Goal: Information Seeking & Learning: Learn about a topic

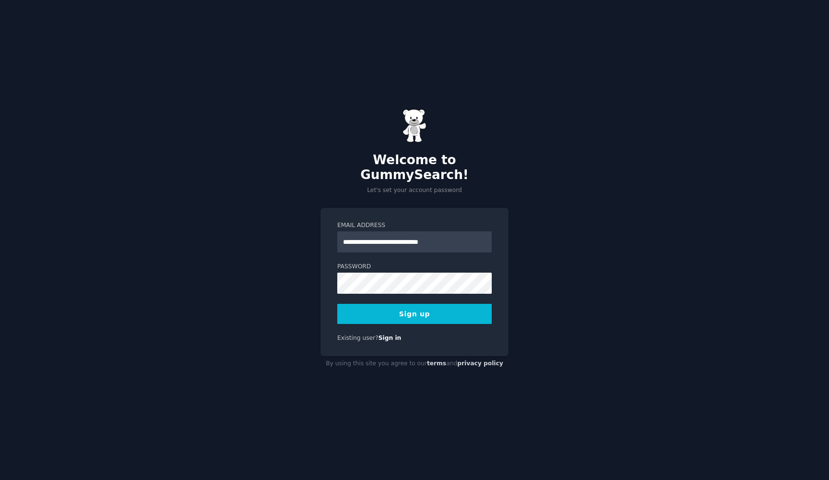
type input "**********"
click at [386, 304] on button "Sign up" at bounding box center [414, 314] width 155 height 20
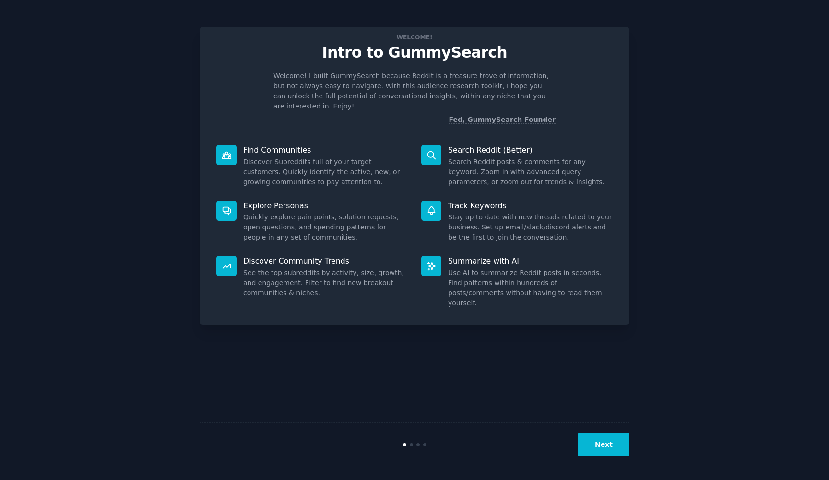
click at [603, 461] on div "Next" at bounding box center [415, 444] width 430 height 44
click at [600, 450] on button "Next" at bounding box center [603, 445] width 51 height 24
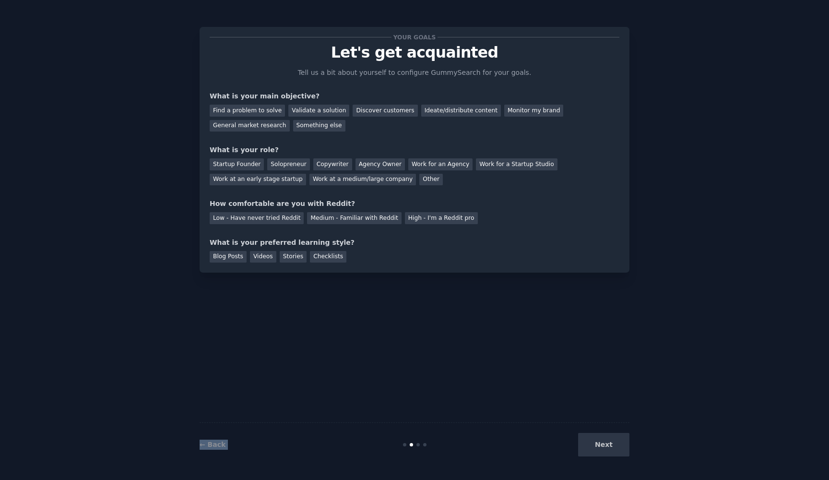
drag, startPoint x: 600, startPoint y: 450, endPoint x: 412, endPoint y: 257, distance: 270.1
click at [412, 257] on div "Your goals Let's get acquainted Tell us a bit about yourself to configure Gummy…" at bounding box center [415, 239] width 430 height 453
click at [347, 282] on div "Your goals Let's get acquainted Tell us a bit about yourself to configure Gummy…" at bounding box center [415, 239] width 430 height 453
click at [238, 103] on div "Find a problem to solve Validate a solution Discover customers Ideate/distribut…" at bounding box center [415, 116] width 410 height 30
click at [238, 106] on div "Find a problem to solve" at bounding box center [247, 111] width 75 height 12
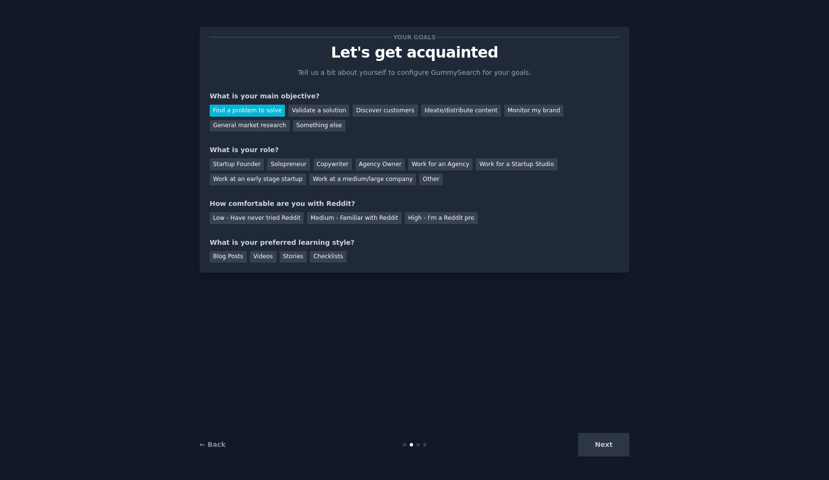
click at [297, 157] on div "Startup Founder Solopreneur Copywriter Agency Owner Work for an Agency Work for…" at bounding box center [415, 170] width 410 height 30
click at [282, 161] on div "Solopreneur" at bounding box center [288, 164] width 42 height 12
click at [269, 215] on div "Low - Have never tried Reddit" at bounding box center [257, 218] width 94 height 12
click at [330, 216] on div "Medium - Familiar with Reddit" at bounding box center [354, 218] width 94 height 12
click at [235, 264] on div "Your goals Let's get acquainted Tell us a bit about yourself to configure Gummy…" at bounding box center [415, 150] width 430 height 246
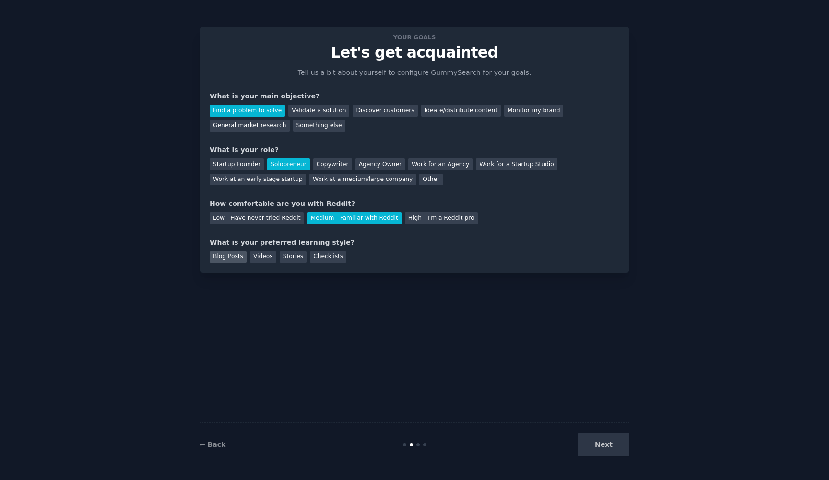
click at [235, 261] on div "Blog Posts" at bounding box center [228, 257] width 37 height 12
click at [256, 255] on div "Videos" at bounding box center [263, 257] width 26 height 12
click at [299, 253] on div "Stories" at bounding box center [293, 257] width 27 height 12
click at [605, 441] on button "Next" at bounding box center [603, 445] width 51 height 24
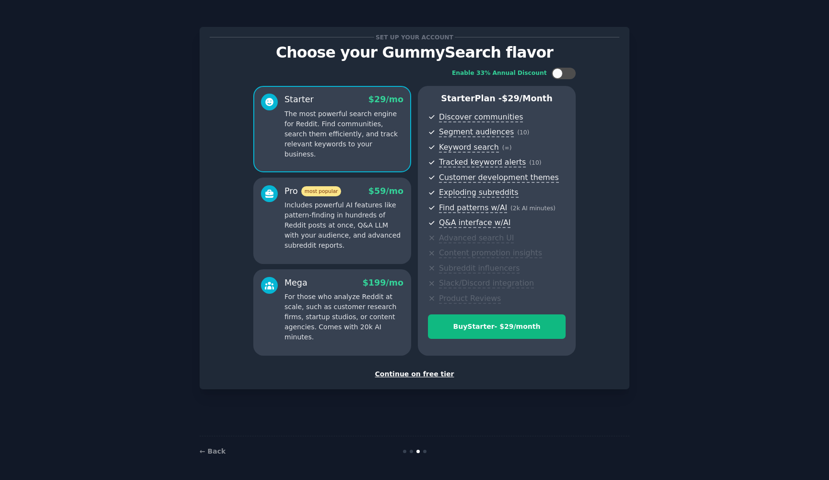
click at [427, 372] on div "Continue on free tier" at bounding box center [415, 374] width 410 height 10
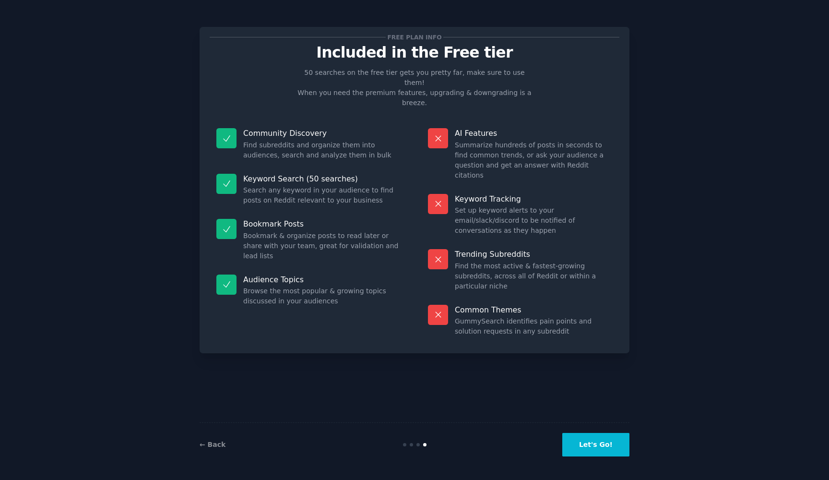
click at [586, 447] on button "Let's Go!" at bounding box center [595, 445] width 67 height 24
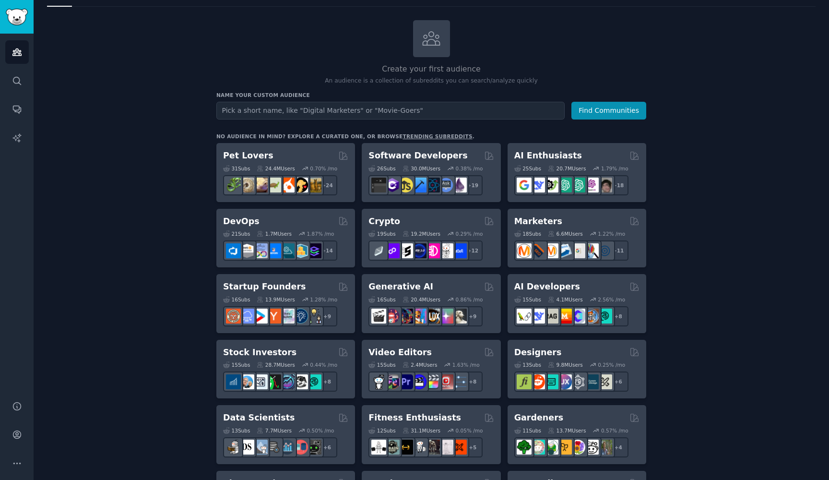
scroll to position [41, 0]
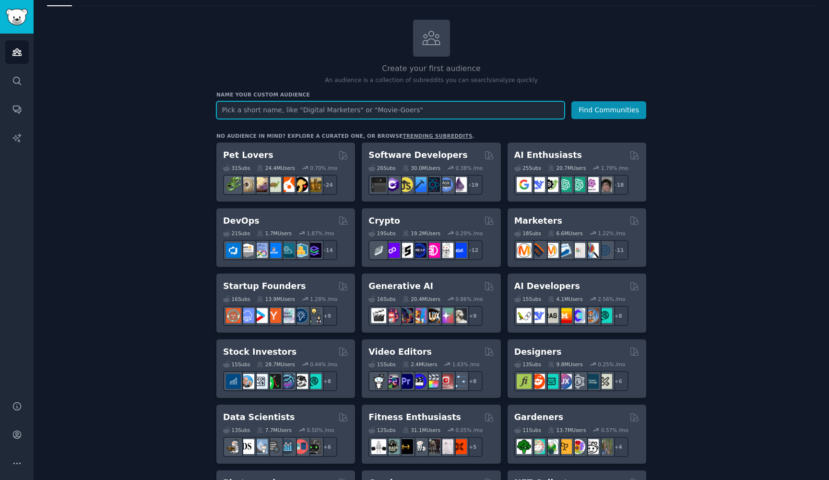
click at [256, 115] on input "text" at bounding box center [390, 110] width 348 height 18
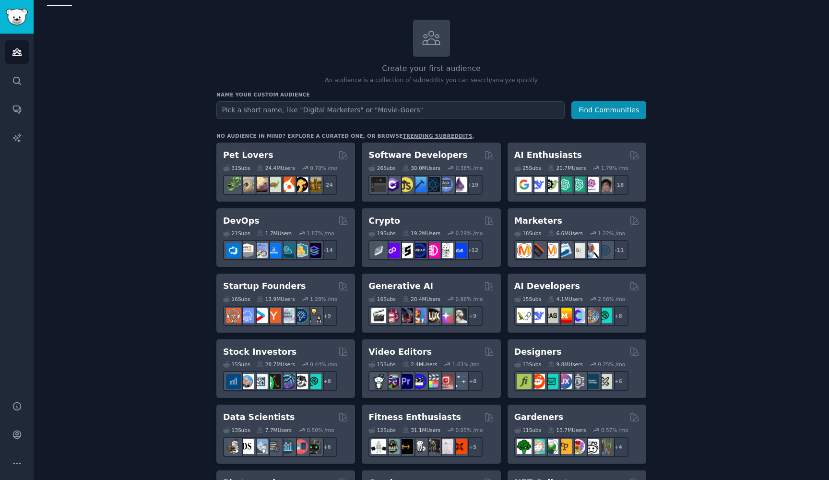
click at [409, 134] on link "trending subreddits" at bounding box center [438, 136] width 70 height 6
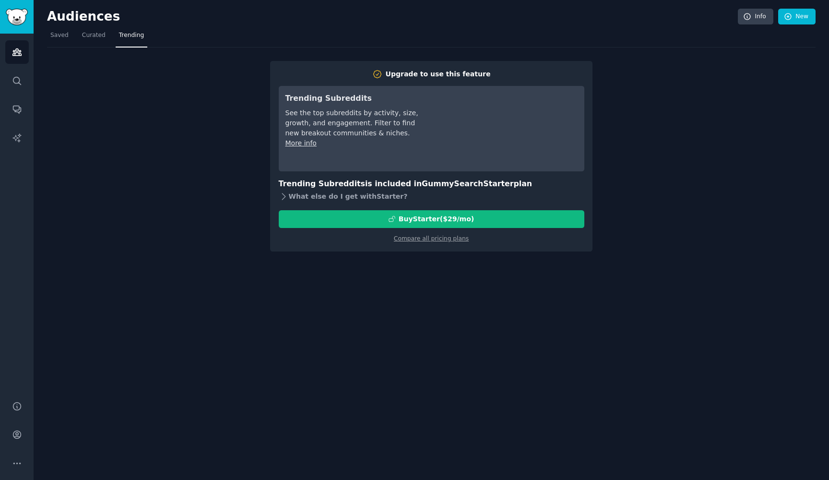
click at [282, 194] on icon at bounding box center [284, 196] width 10 height 10
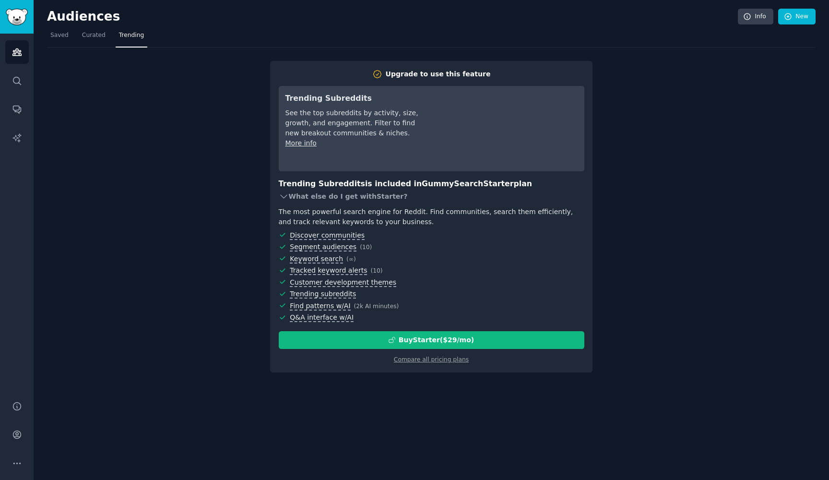
click at [282, 194] on icon at bounding box center [284, 196] width 10 height 10
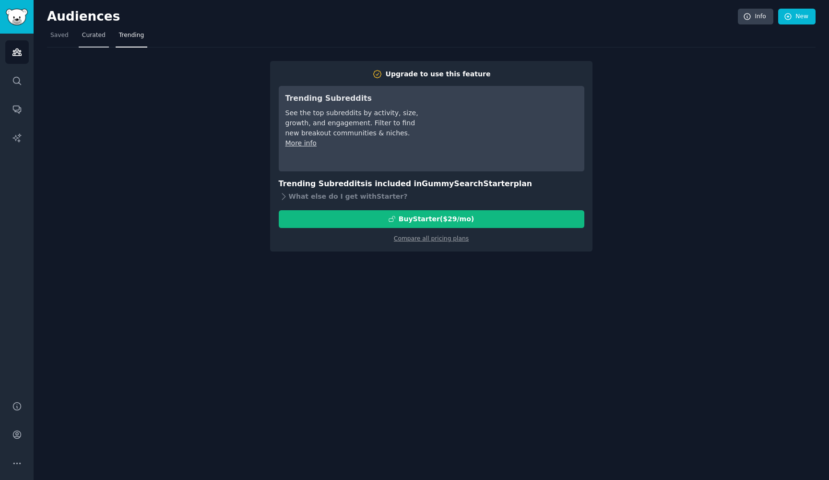
click at [88, 39] on link "Curated" at bounding box center [94, 38] width 30 height 20
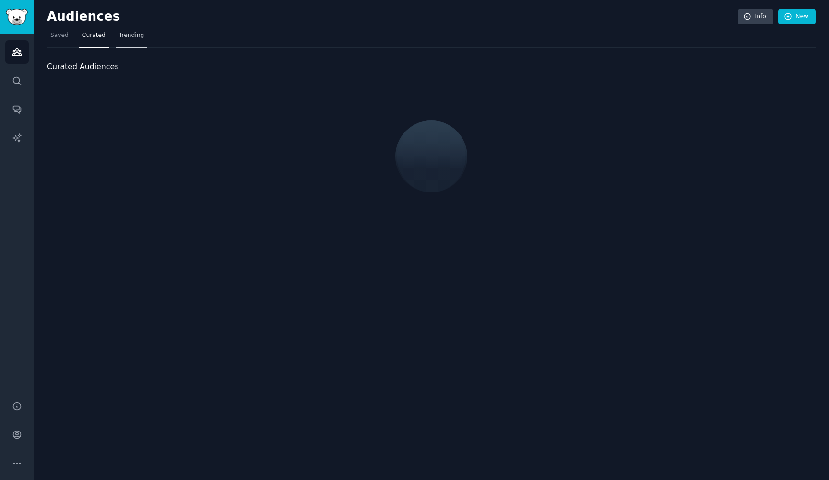
click at [123, 42] on link "Trending" at bounding box center [132, 38] width 32 height 20
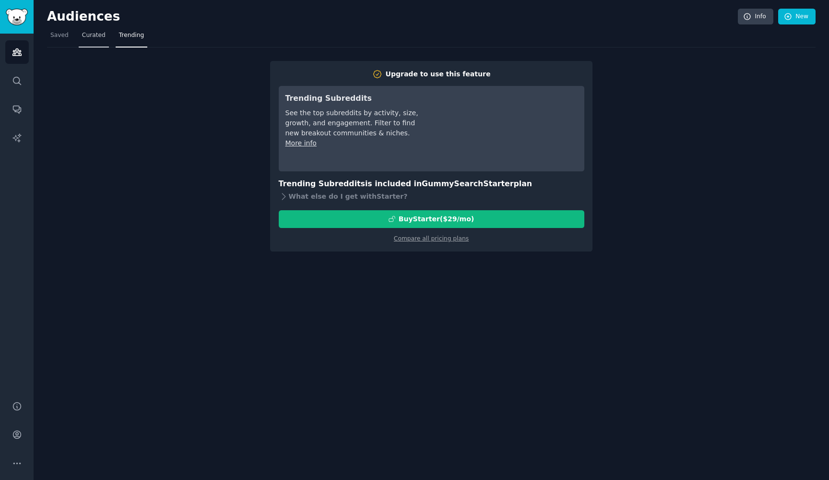
click at [101, 37] on span "Curated" at bounding box center [94, 35] width 24 height 9
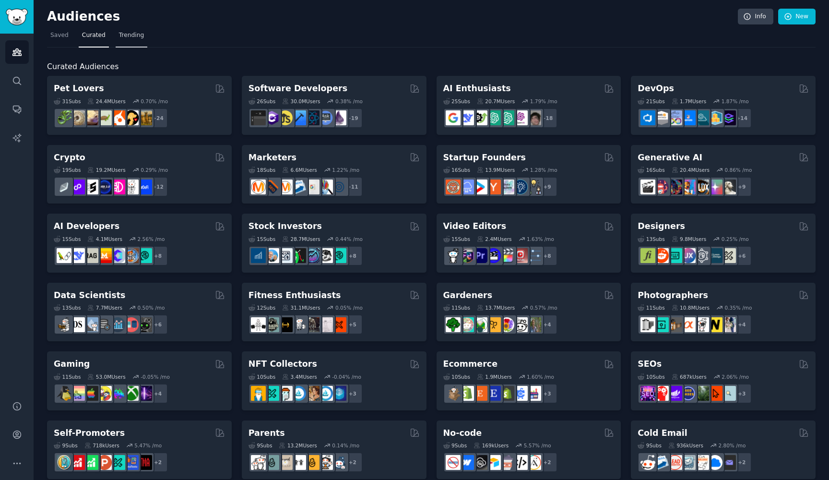
click at [121, 34] on span "Trending" at bounding box center [131, 35] width 25 height 9
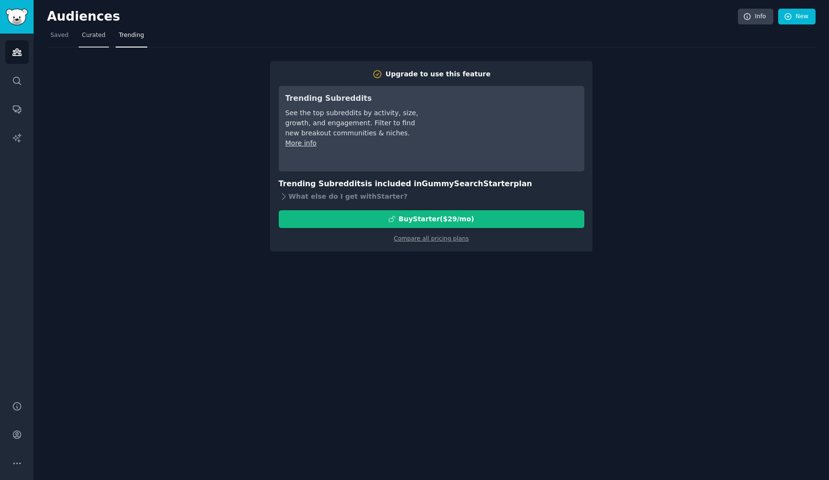
click at [87, 34] on span "Curated" at bounding box center [94, 35] width 24 height 9
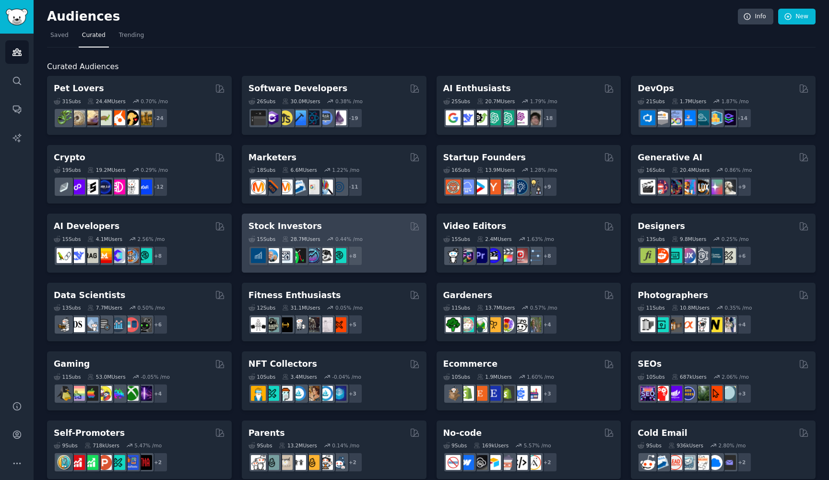
click at [293, 225] on h2 "Stock Investors" at bounding box center [285, 226] width 73 height 12
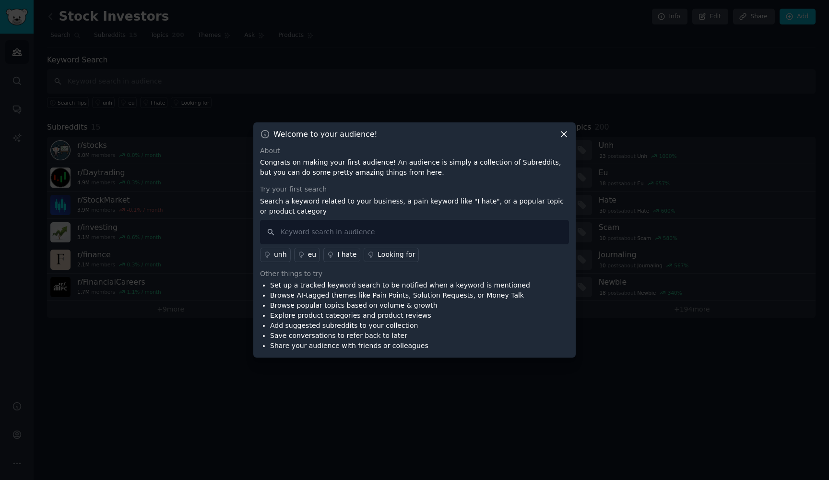
click at [563, 133] on icon at bounding box center [563, 133] width 5 height 5
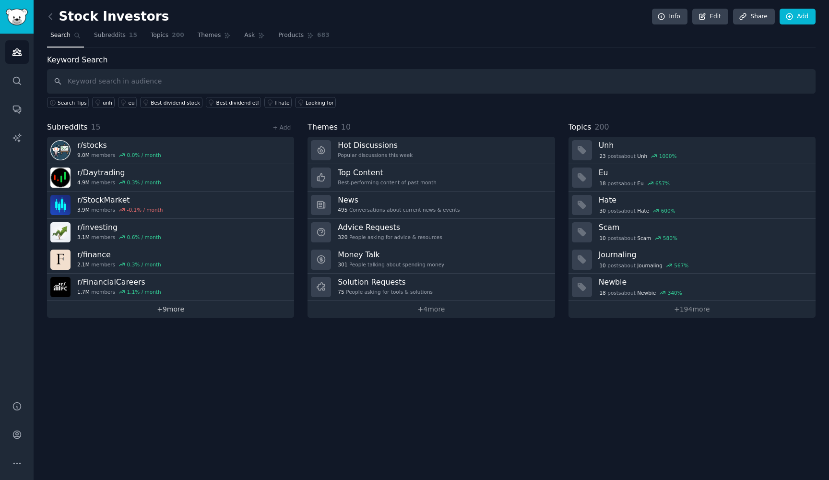
click at [167, 309] on link "+ 9 more" at bounding box center [170, 309] width 247 height 17
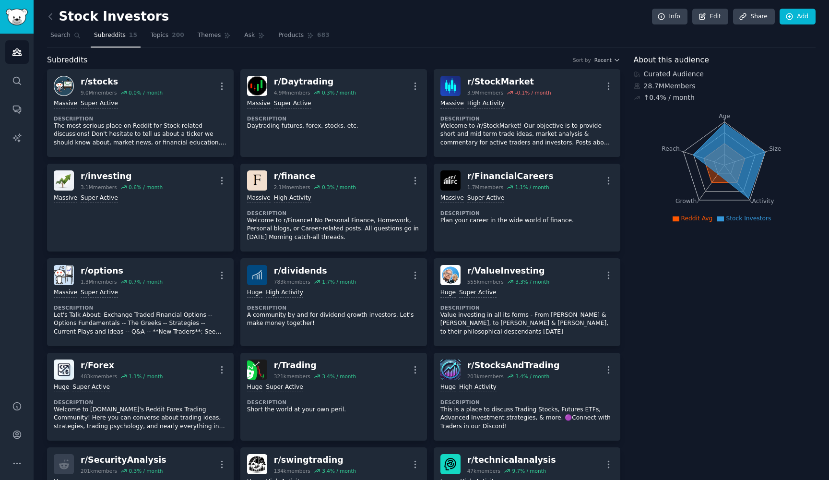
click at [164, 18] on div "Stock Investors Info Edit Share Add" at bounding box center [431, 19] width 769 height 20
click at [166, 39] on link "Topics 200" at bounding box center [167, 38] width 40 height 20
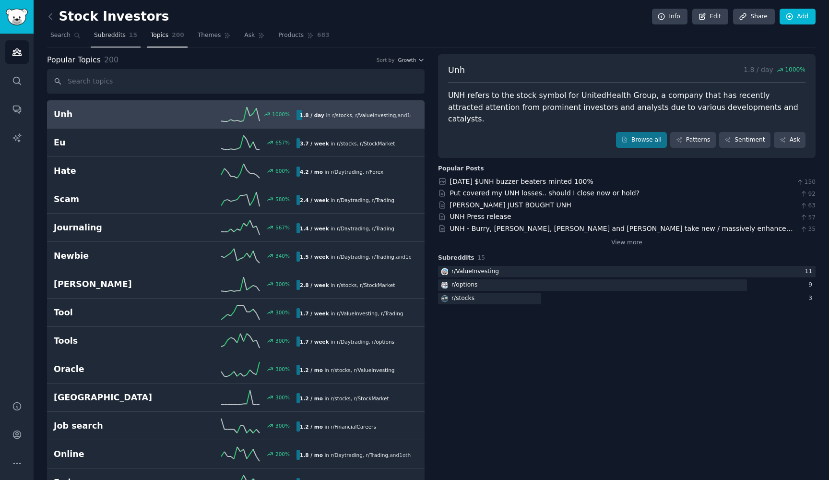
click at [109, 38] on span "Subreddits" at bounding box center [110, 35] width 32 height 9
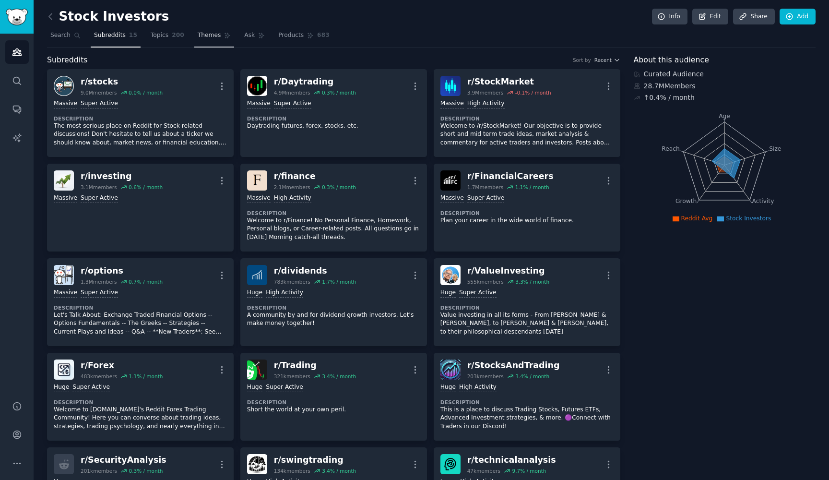
click at [198, 39] on span "Themes" at bounding box center [210, 35] width 24 height 9
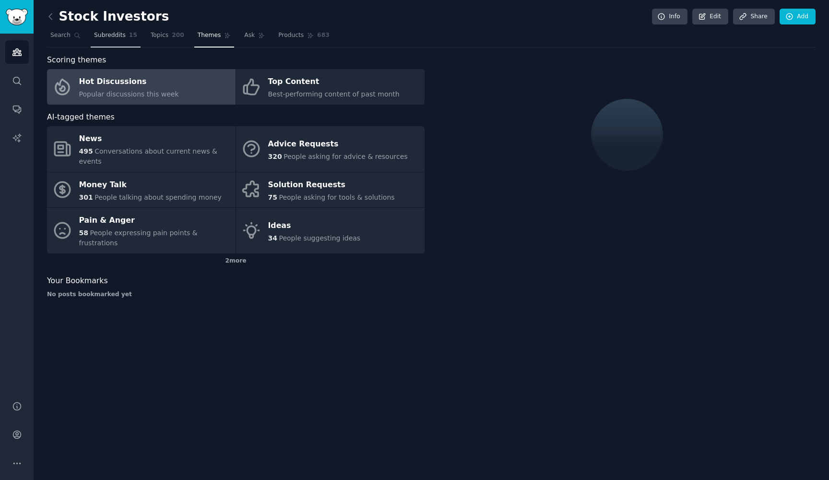
click at [91, 40] on link "Subreddits 15" at bounding box center [116, 38] width 50 height 20
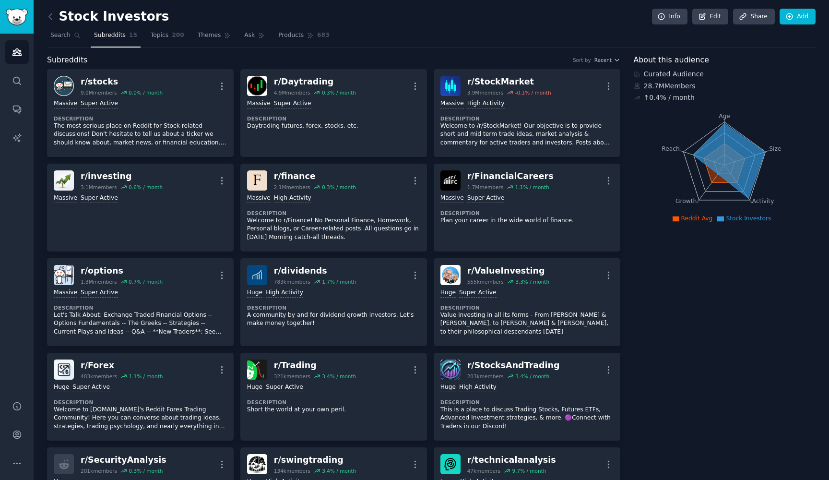
click at [733, 131] on icon at bounding box center [729, 160] width 72 height 75
drag, startPoint x: 724, startPoint y: 140, endPoint x: 738, endPoint y: 180, distance: 42.2
click at [738, 180] on icon at bounding box center [729, 160] width 72 height 75
click at [735, 188] on icon at bounding box center [729, 160] width 72 height 75
click at [53, 39] on link "Search" at bounding box center [65, 38] width 37 height 20
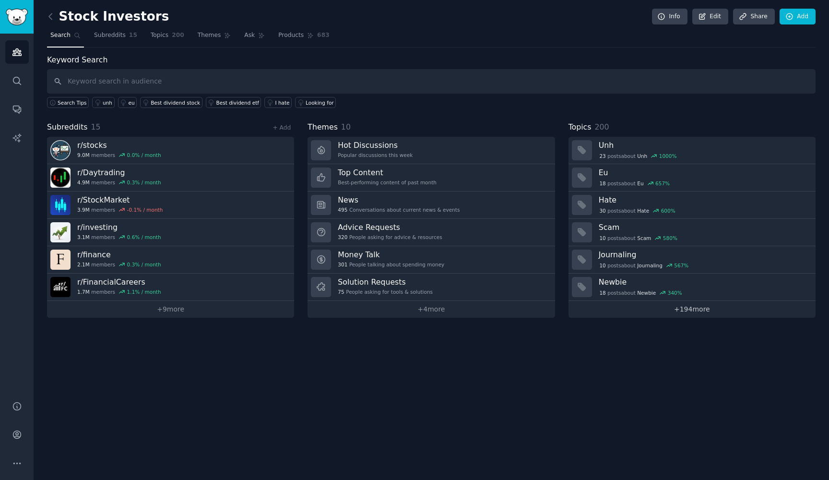
click at [661, 309] on link "+ 194 more" at bounding box center [692, 309] width 247 height 17
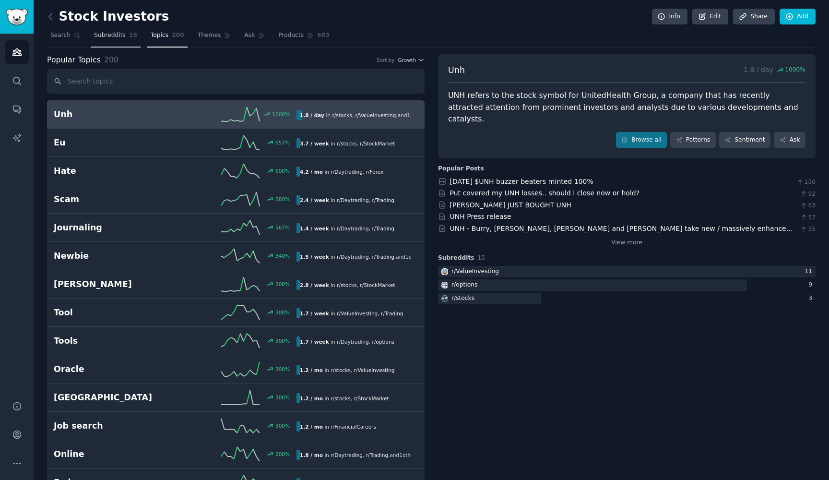
click at [118, 35] on span "Subreddits" at bounding box center [110, 35] width 32 height 9
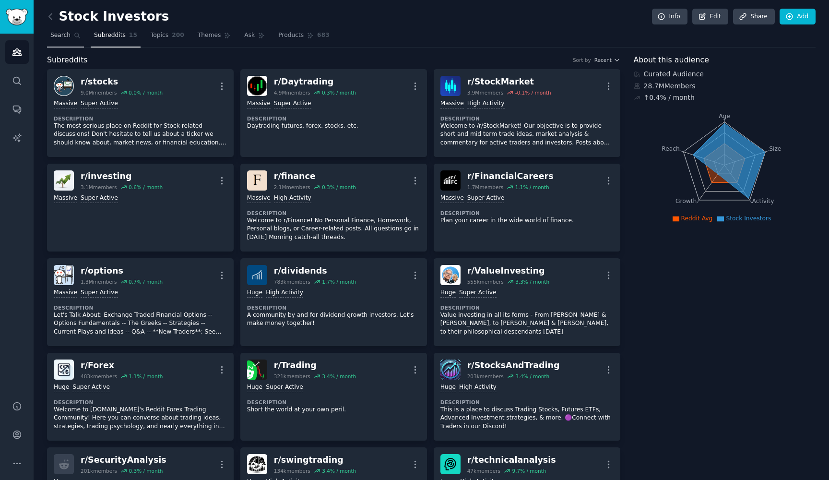
click at [67, 28] on link "Search" at bounding box center [65, 38] width 37 height 20
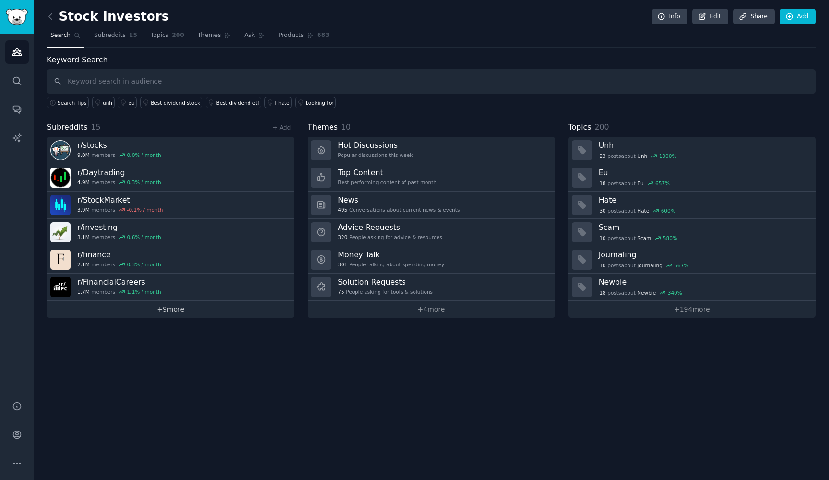
click at [189, 310] on link "+ 9 more" at bounding box center [170, 309] width 247 height 17
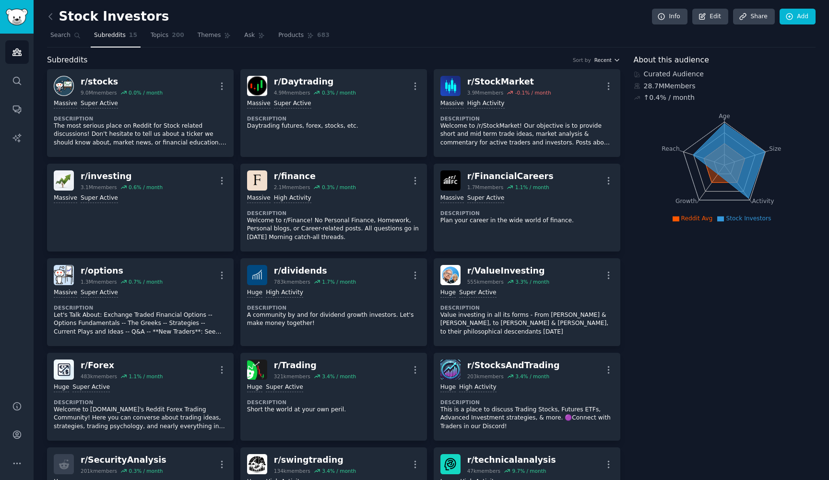
click at [603, 60] on span "Recent" at bounding box center [603, 60] width 17 height 7
click at [555, 95] on p "Largest" at bounding box center [556, 95] width 22 height 9
click at [598, 61] on span "Largest" at bounding box center [602, 60] width 19 height 7
click at [593, 78] on div "Recent" at bounding box center [572, 78] width 89 height 17
click at [299, 31] on link "Products 683" at bounding box center [304, 38] width 58 height 20
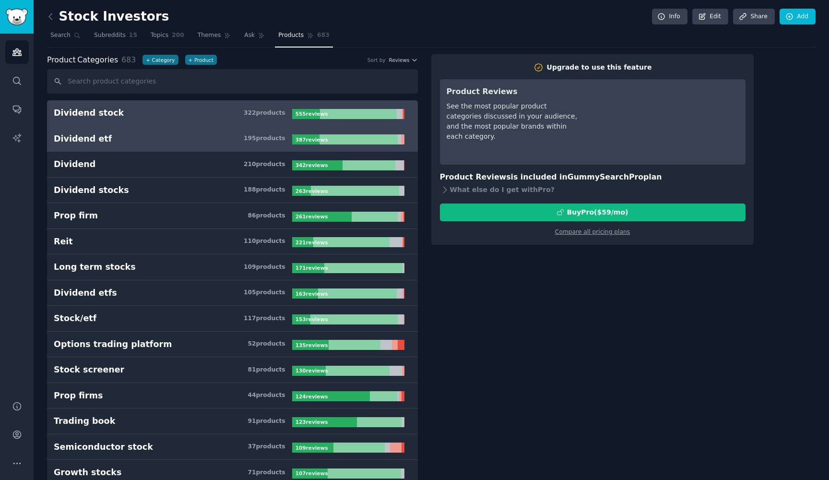
click at [198, 138] on h3 "Dividend etf 195 product s" at bounding box center [173, 139] width 239 height 12
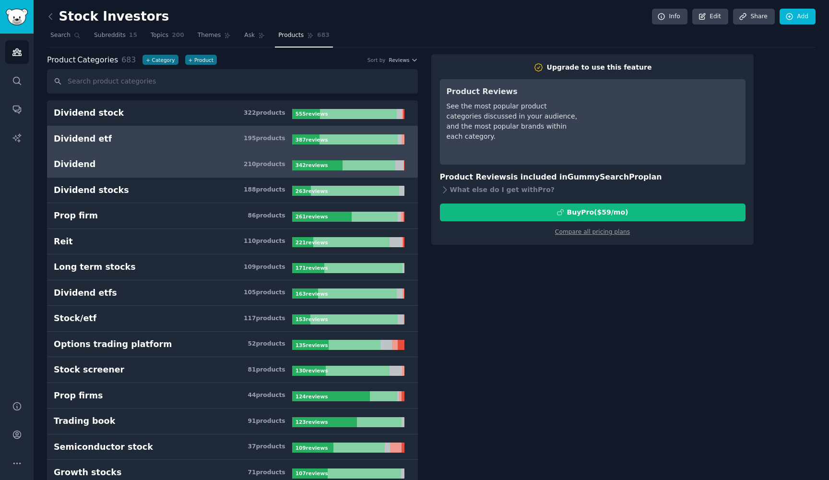
click at [196, 169] on h3 "Dividend 210 product s" at bounding box center [173, 164] width 239 height 12
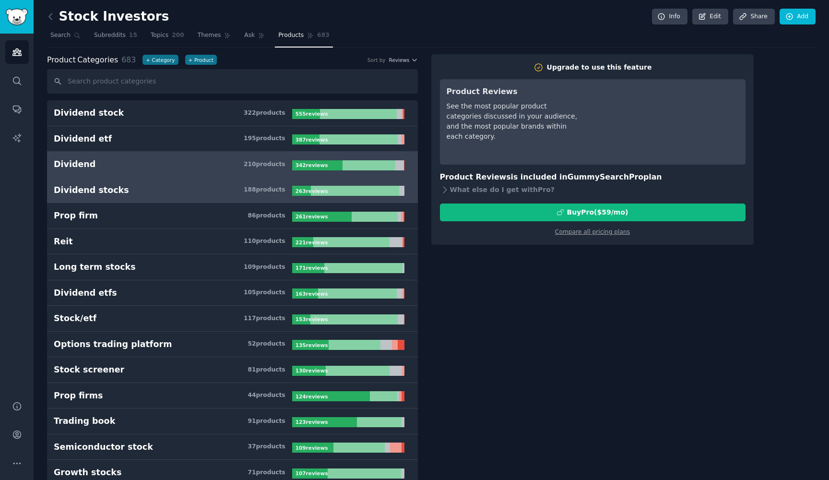
click at [196, 193] on h3 "Dividend stocks 188 product s" at bounding box center [173, 190] width 239 height 12
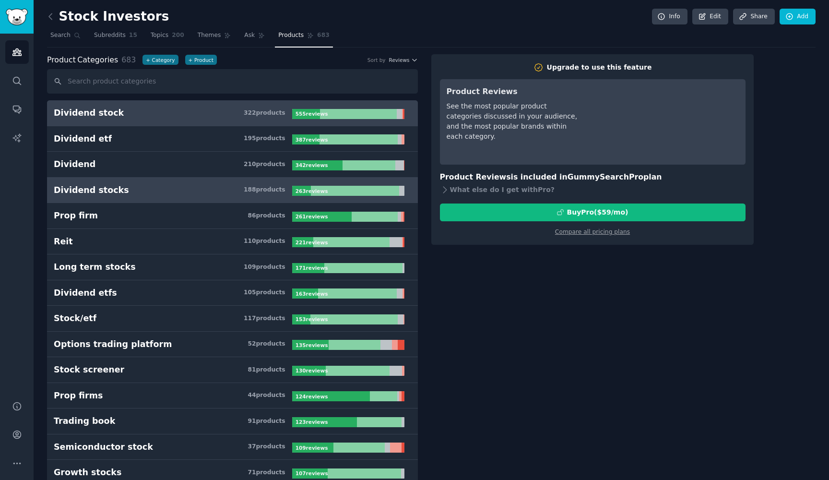
click at [179, 113] on h3 "Dividend stock 322 product s" at bounding box center [173, 113] width 239 height 12
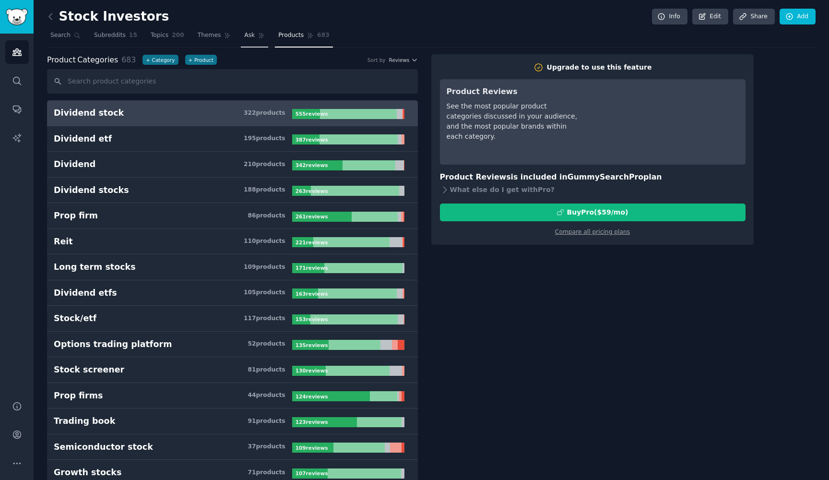
click at [242, 39] on link "Ask" at bounding box center [254, 38] width 27 height 20
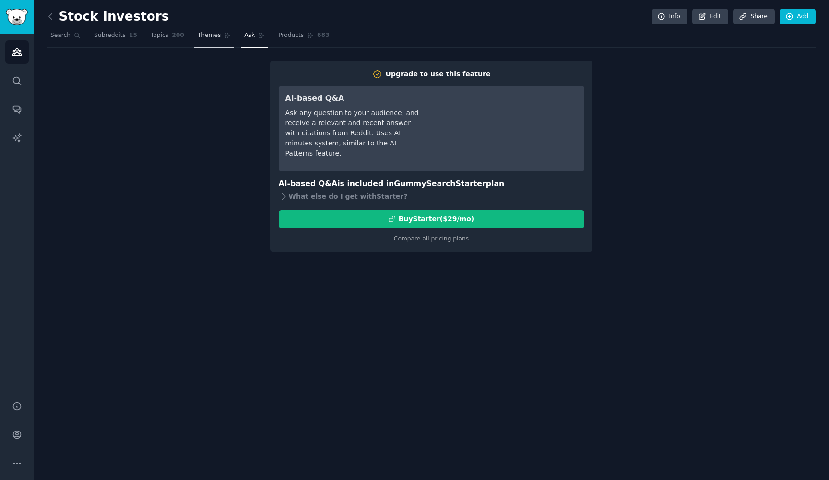
click at [212, 39] on link "Themes" at bounding box center [214, 38] width 40 height 20
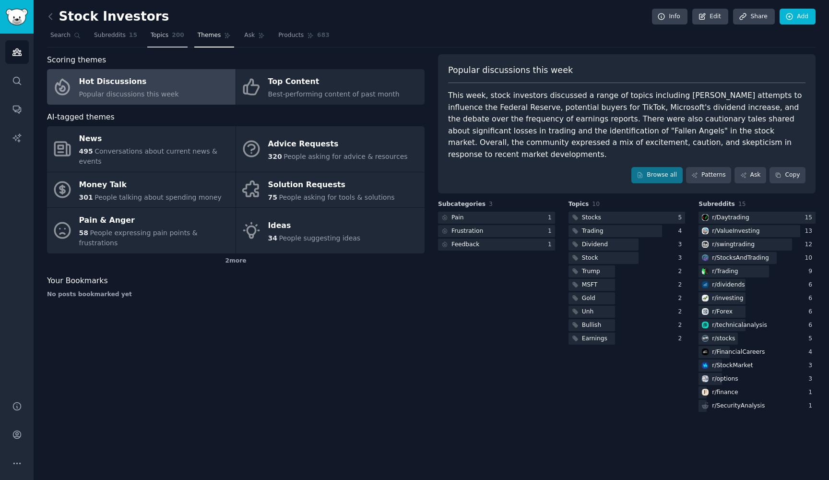
click at [155, 38] on span "Topics" at bounding box center [160, 35] width 18 height 9
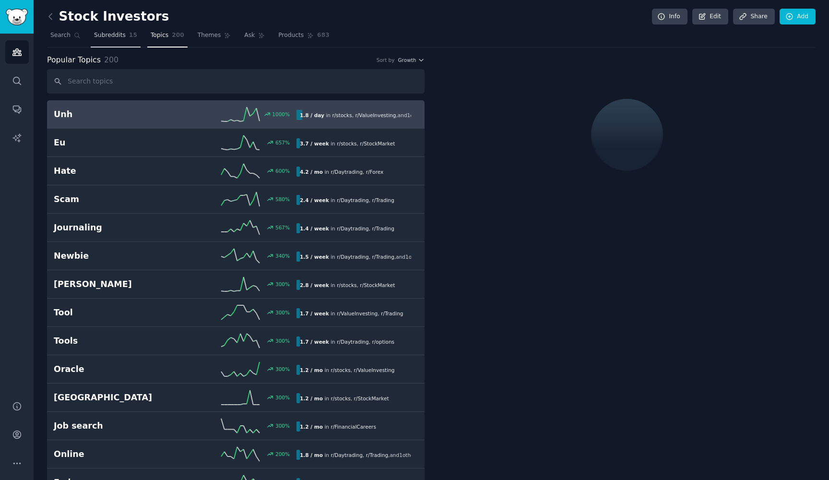
click at [115, 41] on link "Subreddits 15" at bounding box center [116, 38] width 50 height 20
